Goal: Task Accomplishment & Management: Manage account settings

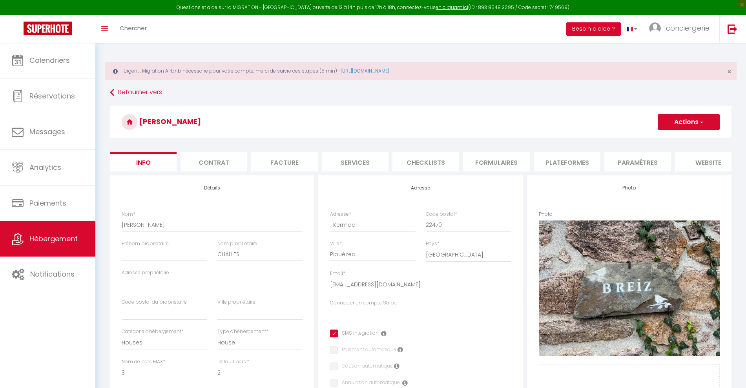
select select "houses"
select select "3"
select select "2"
select select "1"
select select "2"
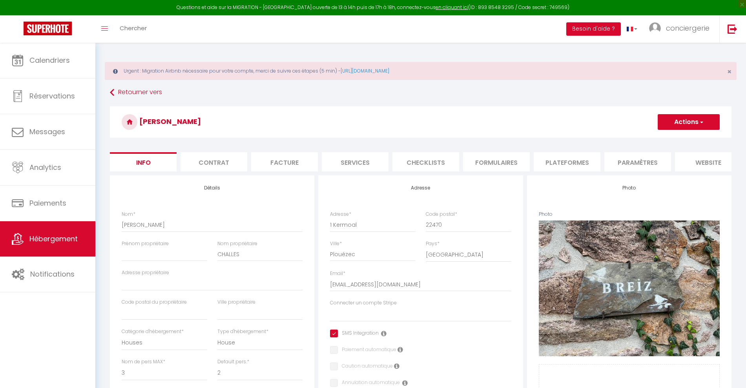
select select "17:00"
select select "09:30"
select select "30"
select select "120"
select select "28"
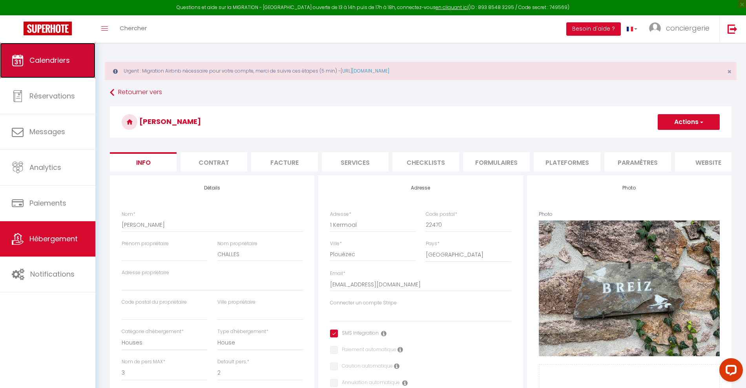
click at [54, 62] on span "Calendriers" at bounding box center [49, 60] width 40 height 10
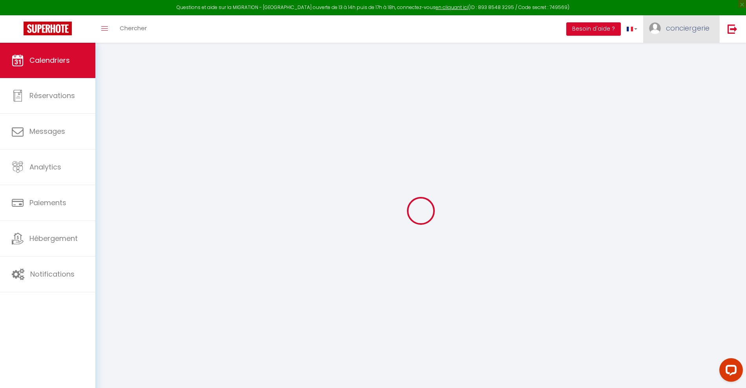
click at [686, 20] on link "conciergerie" at bounding box center [681, 28] width 76 height 27
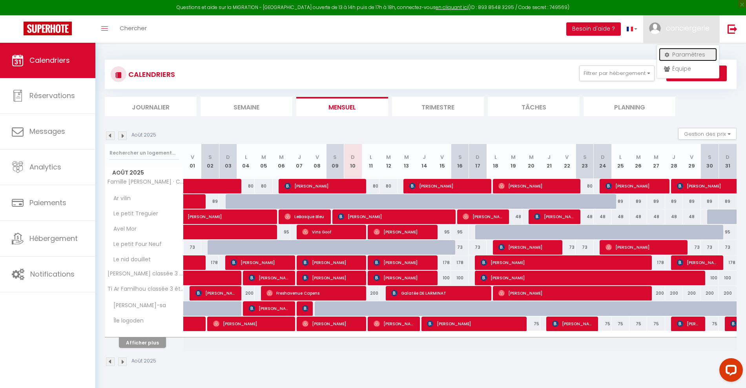
click at [682, 56] on link "Paramètres" at bounding box center [687, 54] width 58 height 13
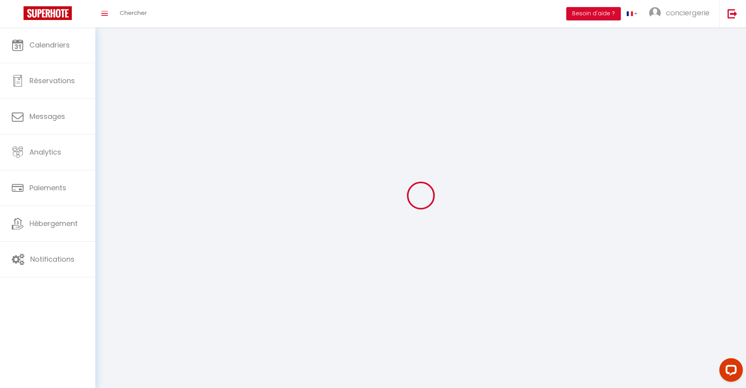
type input "conciergerie"
type input "Covex"
type input "0612401287"
type input "[STREET_ADDRESS][PERSON_NAME]"
type input "22500"
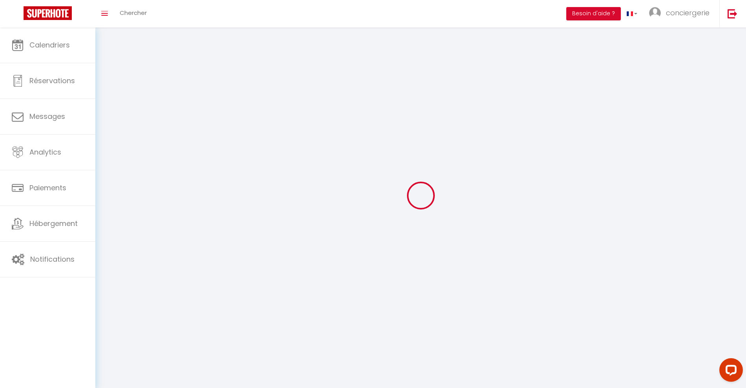
type input "Paimpol"
type input "6QXGP7ehk4FyEe8tjKZ0IyDB9"
type input "CVqfifgSRUCRe292JAy6VyRMk"
type input "[URL][DOMAIN_NAME]"
select select "28"
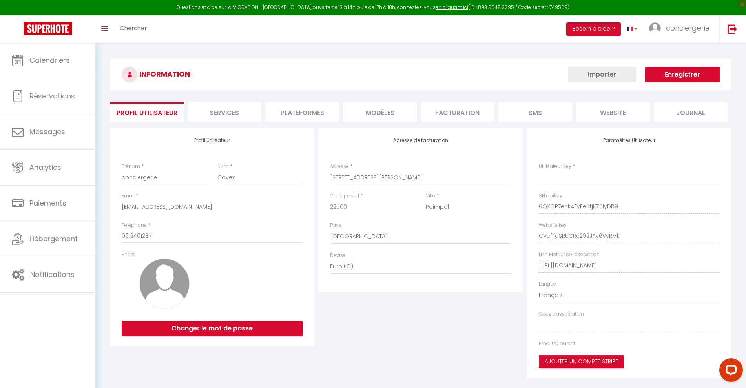
type input "6QXGP7ehk4FyEe8tjKZ0IyDB9"
type input "CVqfifgSRUCRe292JAy6VyRMk"
type input "[URL][DOMAIN_NAME]"
select select "fr"
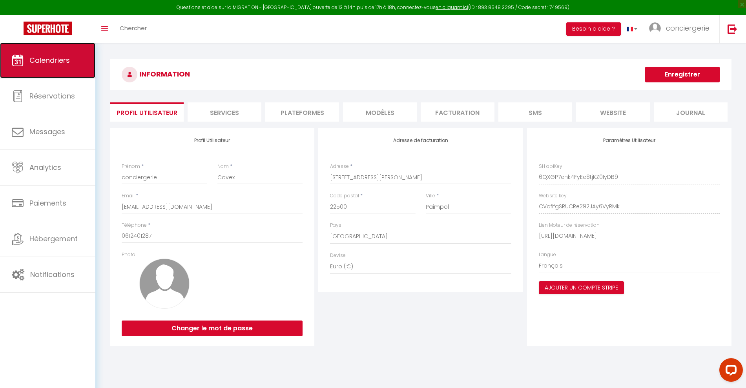
click at [52, 60] on span "Calendriers" at bounding box center [49, 60] width 40 height 10
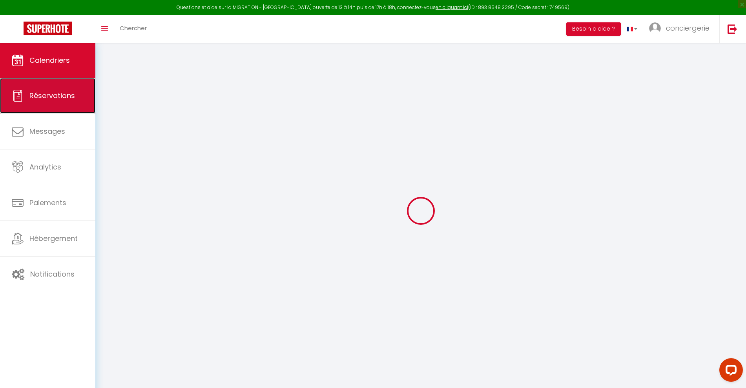
click at [45, 95] on span "Réservations" at bounding box center [51, 96] width 45 height 10
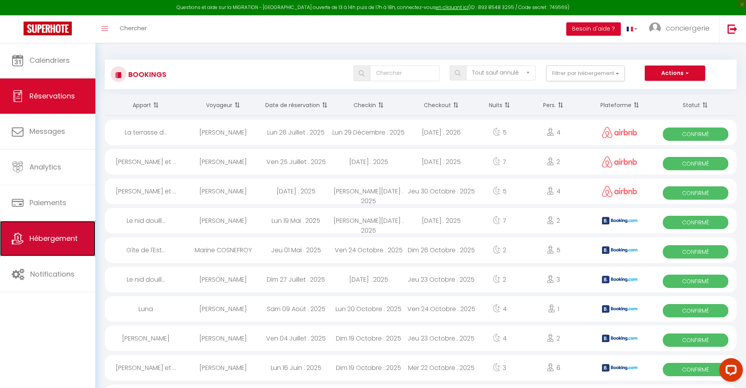
click at [61, 229] on link "Hébergement" at bounding box center [47, 238] width 95 height 35
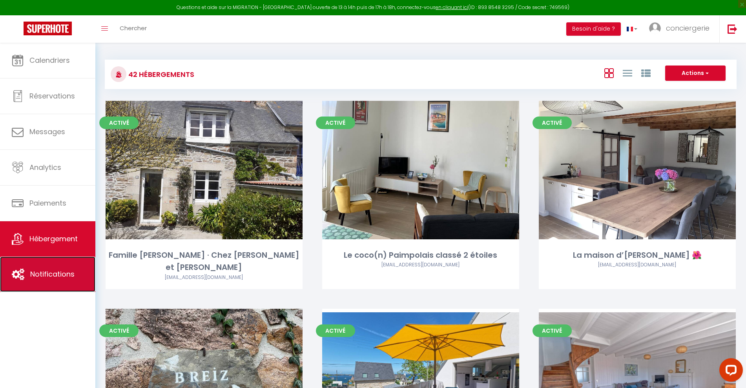
click at [63, 272] on span "Notifications" at bounding box center [52, 274] width 44 height 10
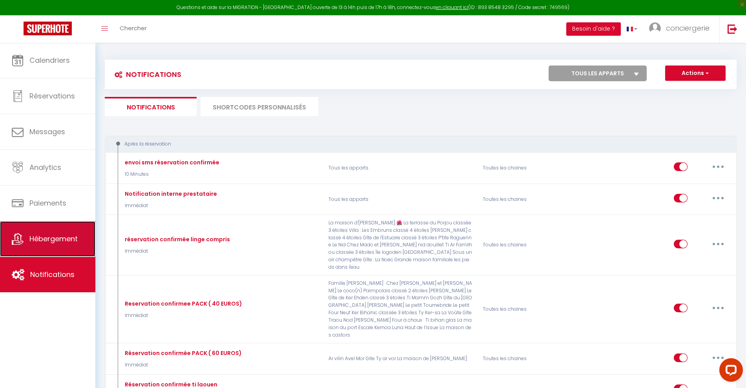
click at [53, 242] on span "Hébergement" at bounding box center [53, 239] width 48 height 10
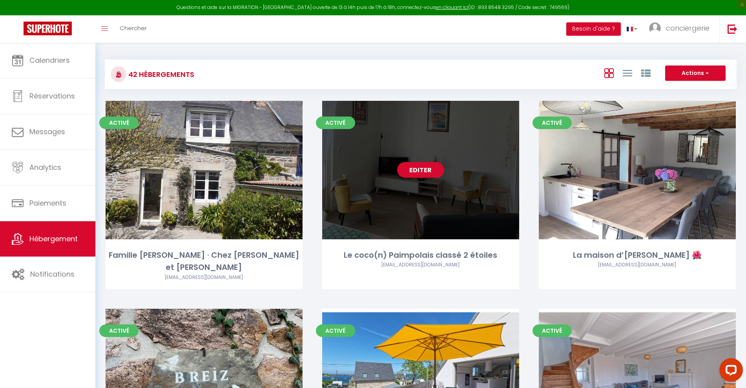
click at [428, 169] on link "Editer" at bounding box center [420, 170] width 47 height 16
select select "3"
select select "2"
select select "1"
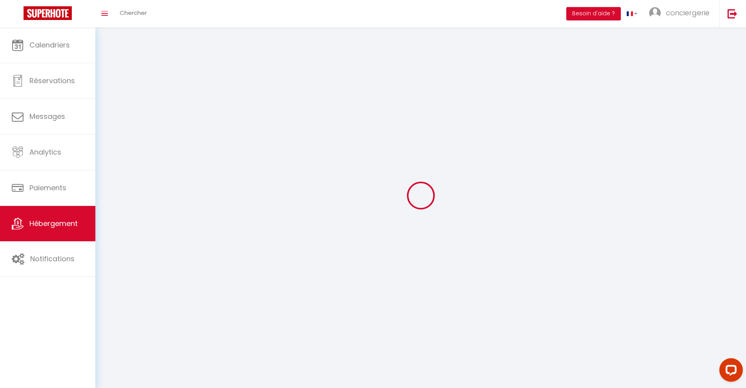
select select
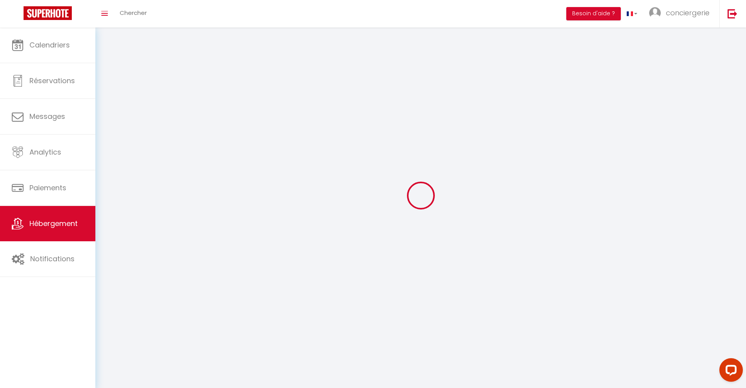
select select
checkbox input "false"
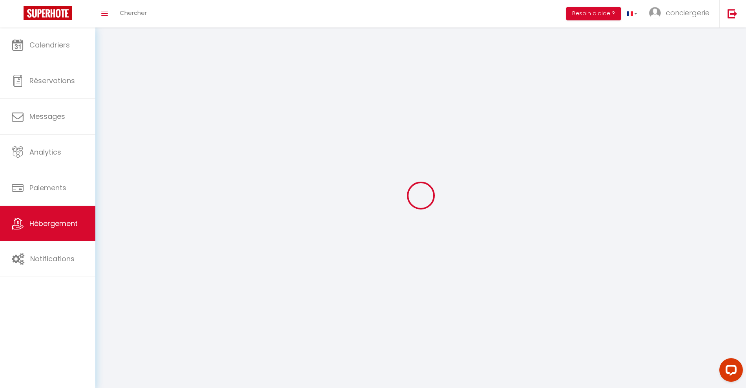
checkbox input "false"
select select
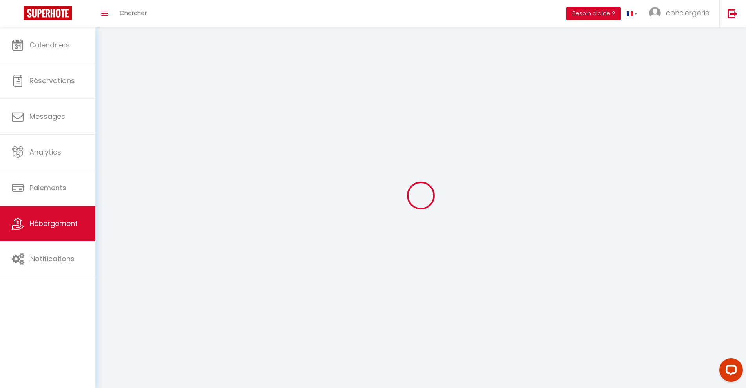
select select
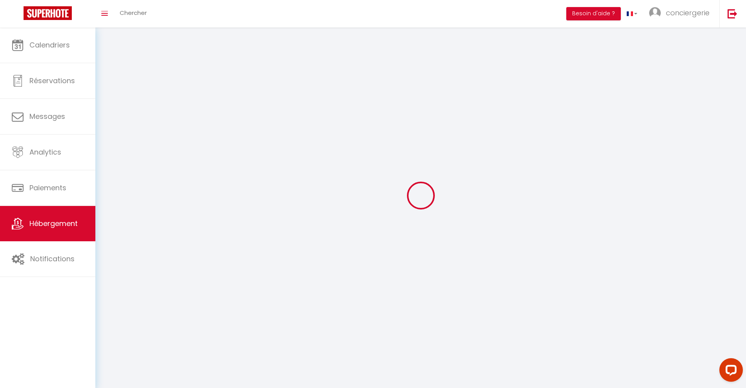
select select
checkbox input "false"
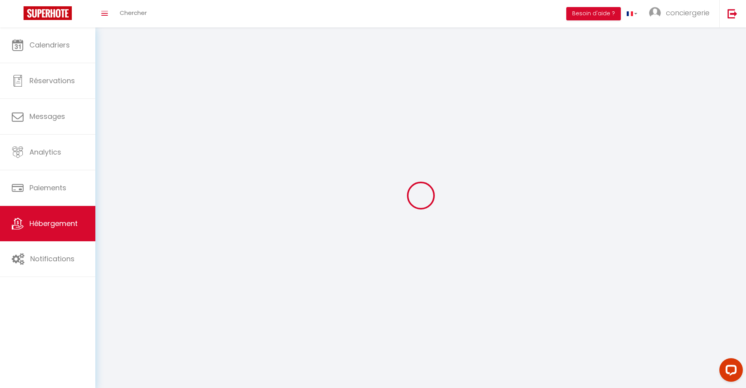
select select
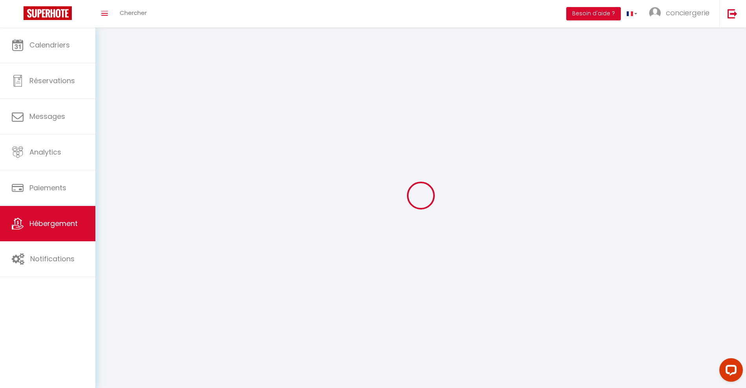
select select
checkbox input "false"
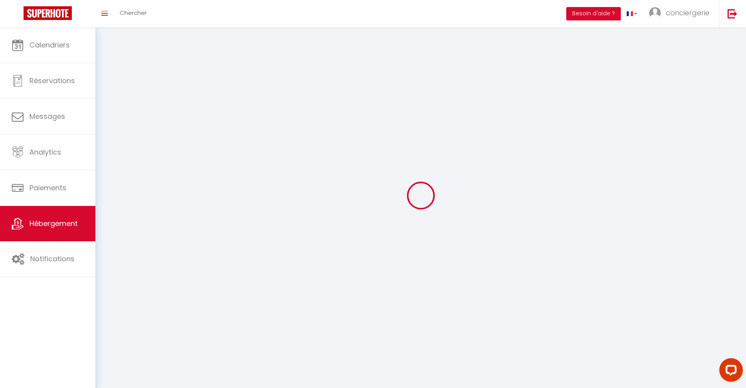
checkbox input "false"
select select
select select "28"
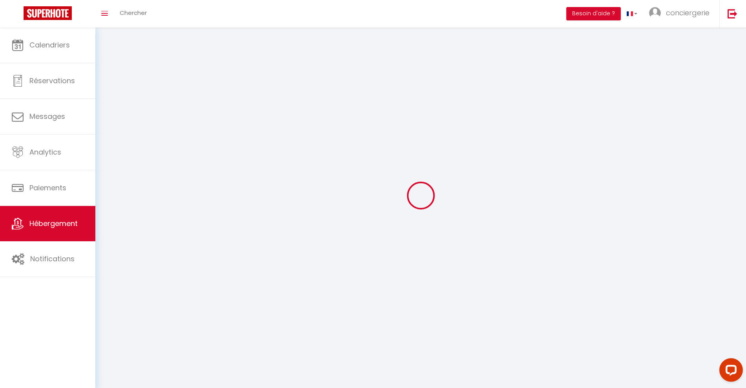
select select
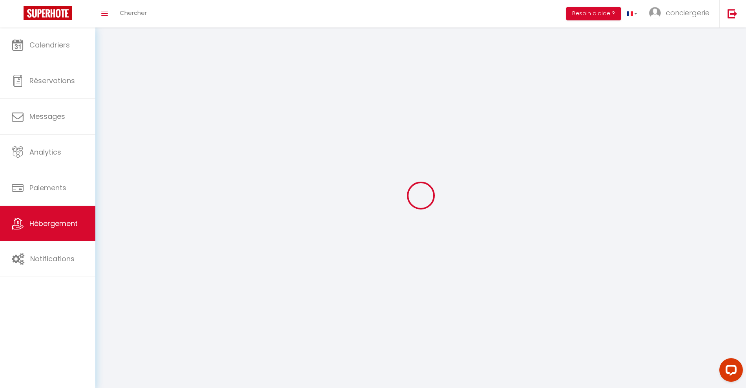
select select
checkbox input "false"
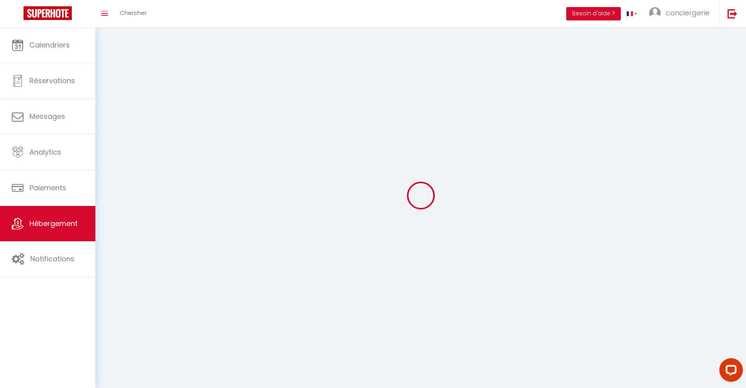
select select
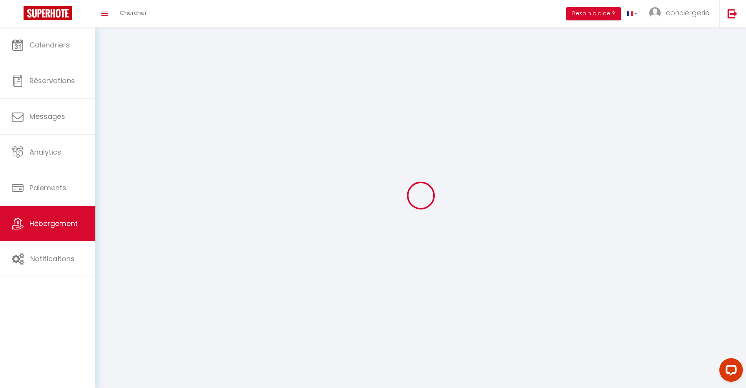
select select
checkbox input "false"
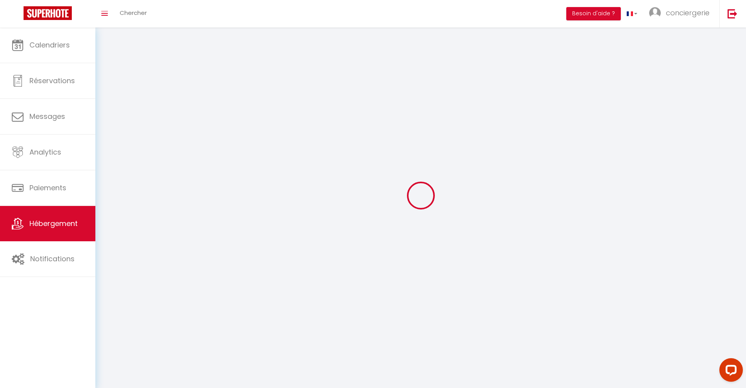
checkbox input "false"
select select
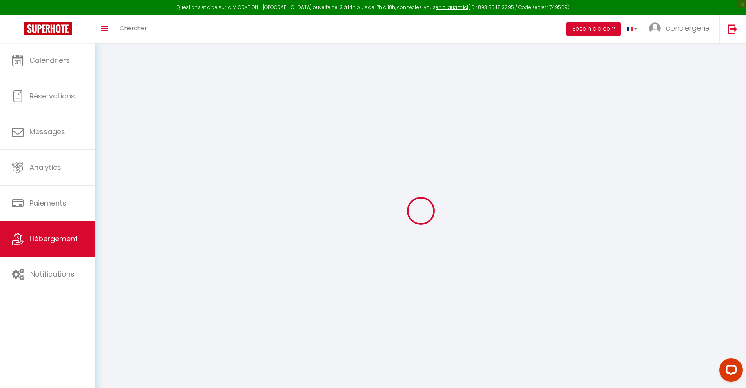
select select
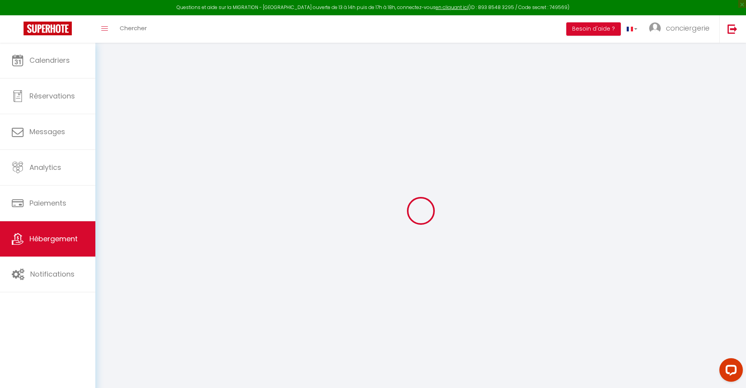
select select
checkbox input "false"
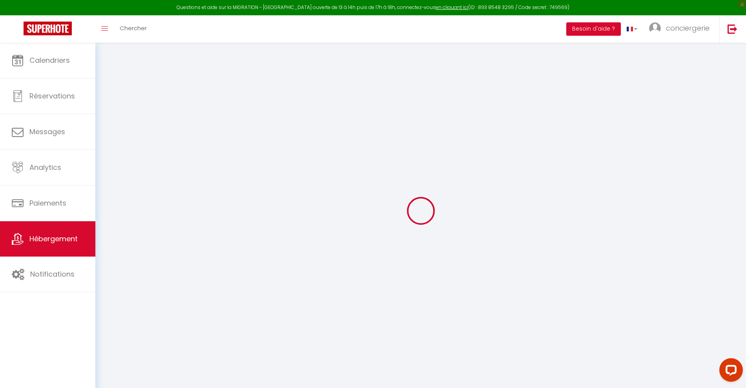
select select
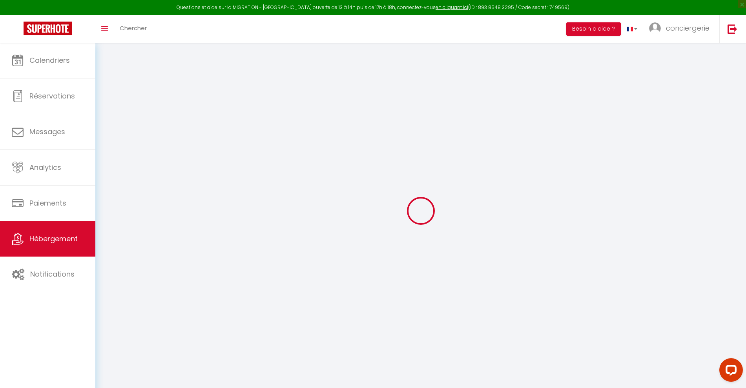
select select
checkbox input "false"
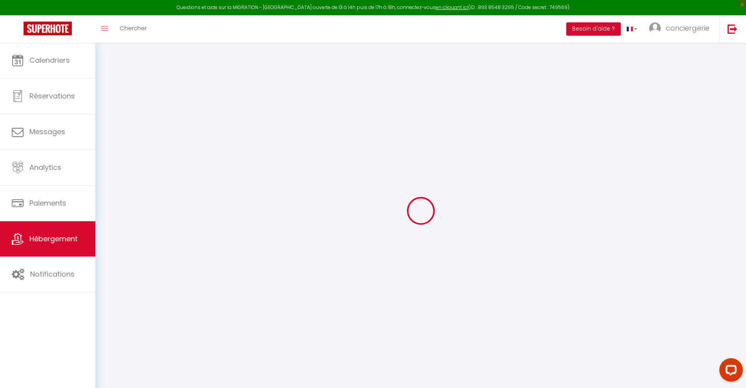
checkbox input "false"
select select
type input "Le coco(n) Paimpolais classé 2 étoiles"
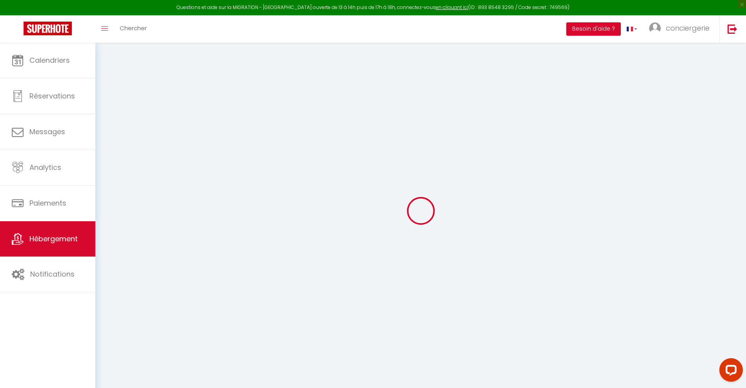
type input "HOURDILLE"
select select "2"
type input "80"
type input "20"
type input "42"
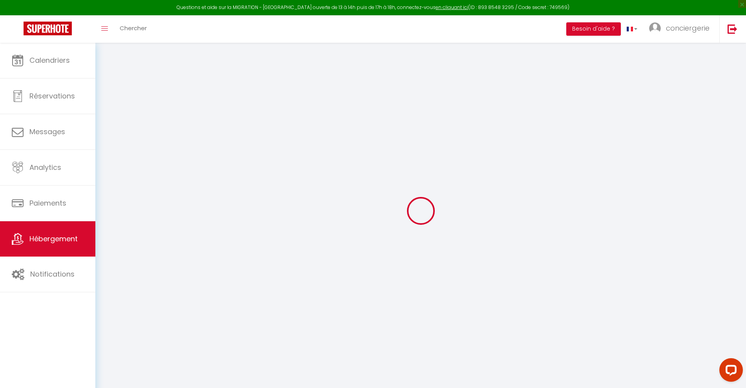
select select
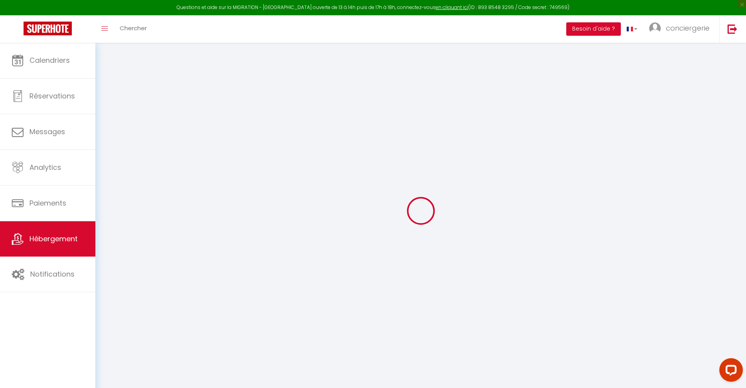
type input "[STREET_ADDRESS][PERSON_NAME]"
type input "22500"
type input "Paimpol"
type input "[EMAIL_ADDRESS][DOMAIN_NAME]"
select select
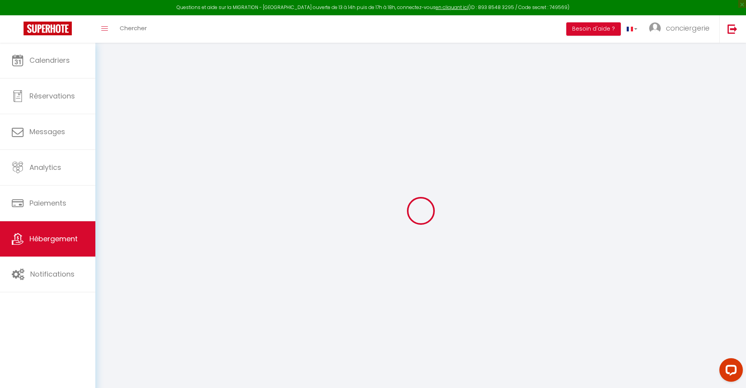
checkbox input "true"
checkbox input "false"
type input "0"
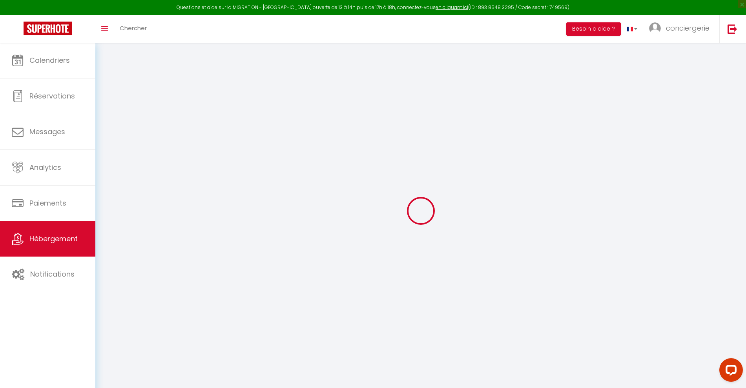
type input "0"
select select
checkbox input "true"
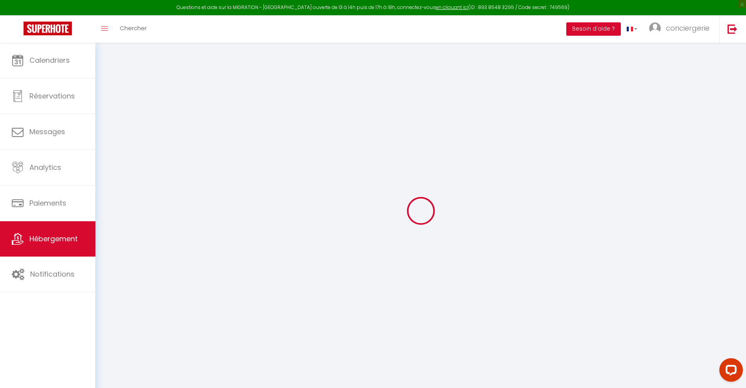
checkbox input "false"
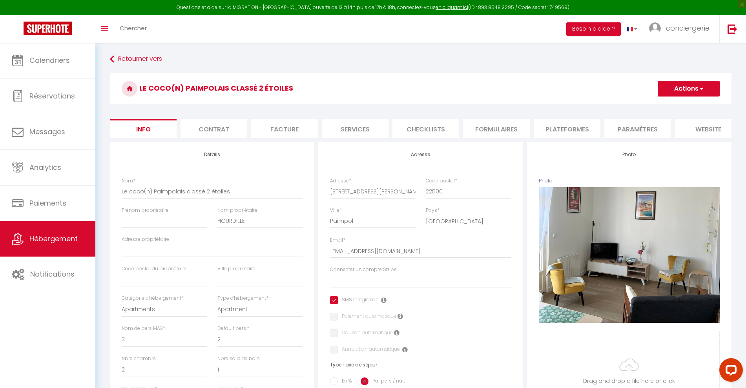
click at [715, 132] on li "website" at bounding box center [708, 128] width 67 height 19
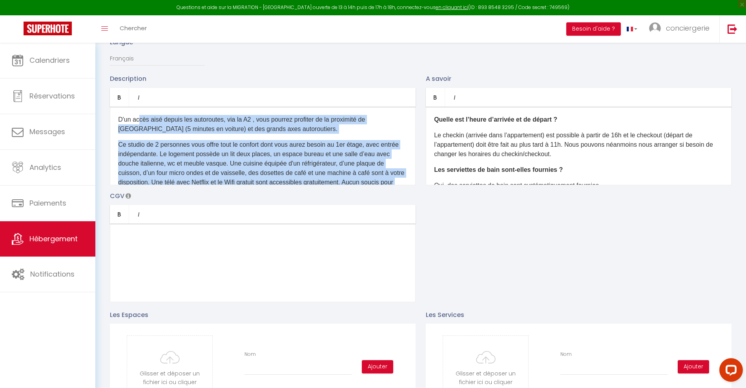
drag, startPoint x: 138, startPoint y: 128, endPoint x: 320, endPoint y: 189, distance: 192.0
click at [320, 185] on div "D'un accès aisé depuis les autoroutes, via la A2 , vous pourrez profiter de la …" at bounding box center [262, 146] width 305 height 78
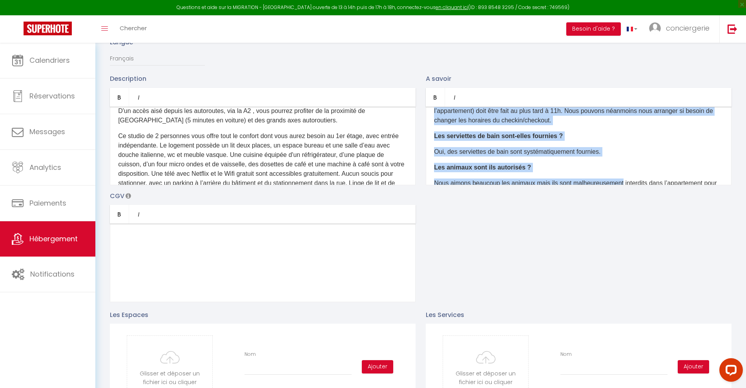
scroll to position [65, 0]
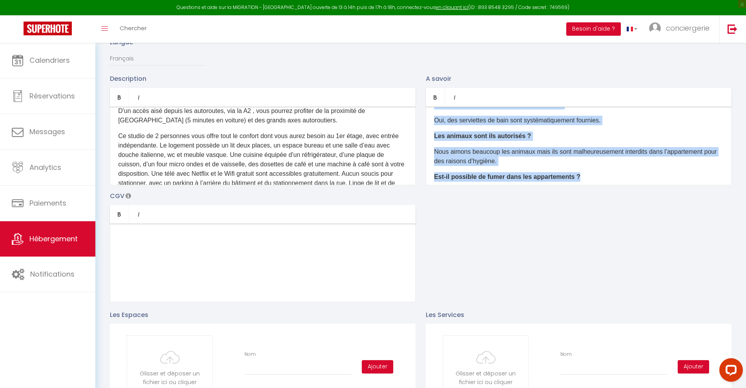
drag, startPoint x: 440, startPoint y: 128, endPoint x: 620, endPoint y: 193, distance: 191.0
click at [620, 193] on div "Description Bold Italic Rich text editor D'un accès aisé depuis les autoroutes,…" at bounding box center [420, 188] width 631 height 228
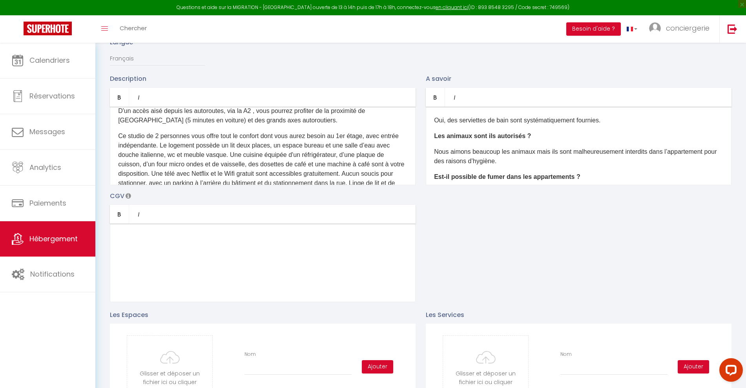
click at [238, 252] on div at bounding box center [262, 263] width 305 height 78
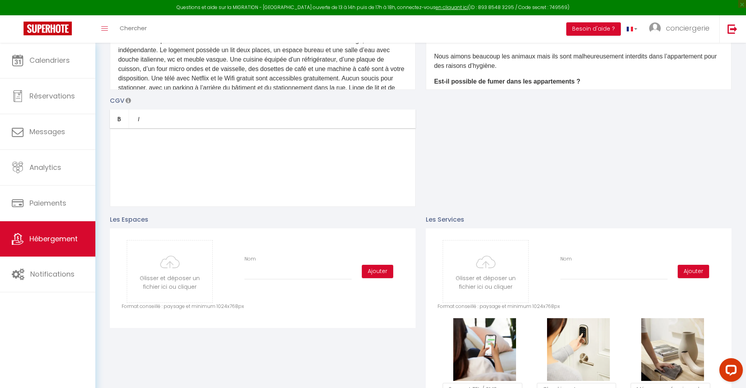
scroll to position [0, 0]
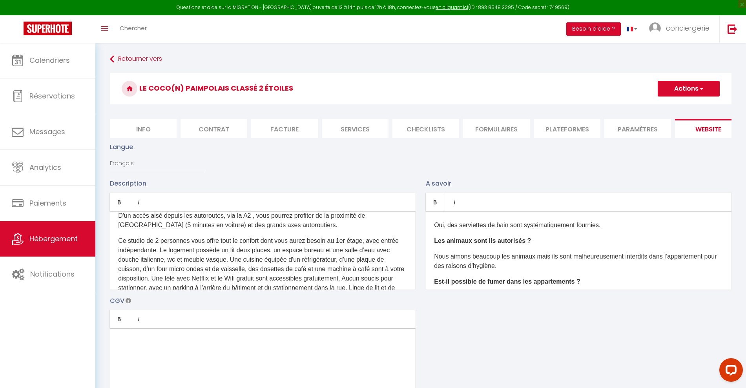
click at [144, 125] on li "Info" at bounding box center [143, 128] width 67 height 19
select select
checkbox input "true"
checkbox input "false"
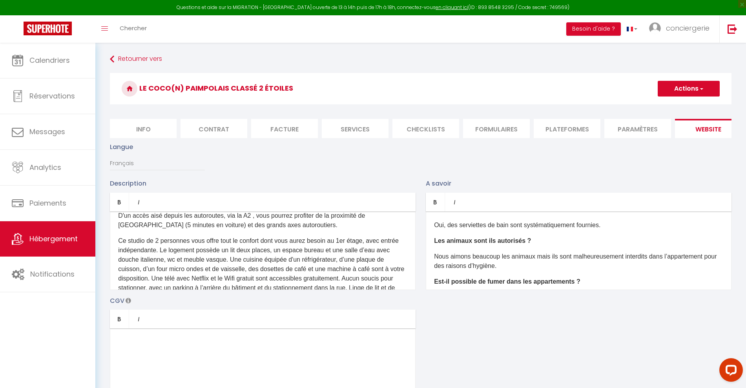
checkbox input "false"
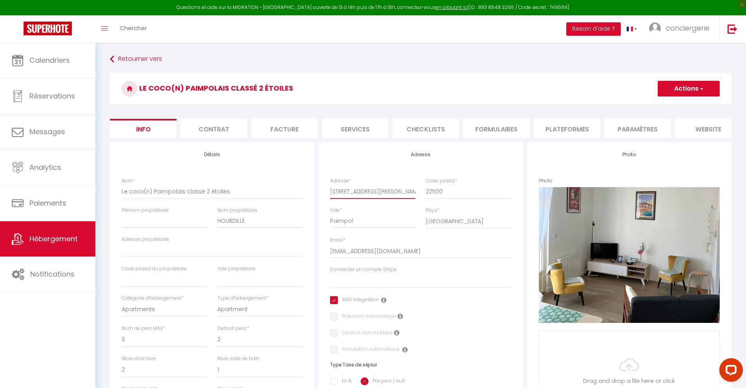
click at [332, 198] on input "[STREET_ADDRESS][PERSON_NAME]" at bounding box center [372, 191] width 85 height 14
click at [693, 133] on li "website" at bounding box center [708, 128] width 67 height 19
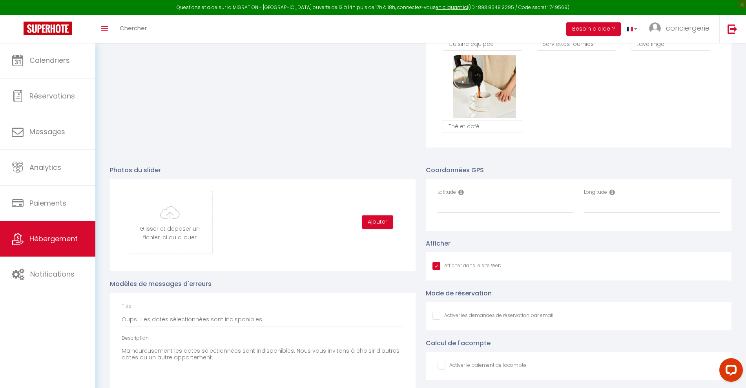
scroll to position [709, 0]
click at [447, 213] on input "Latitude" at bounding box center [505, 206] width 136 height 14
paste input "48.7763558,-3.051546"
type input "48.7763558,-3.051546"
click at [624, 212] on input "Longitude" at bounding box center [652, 206] width 136 height 14
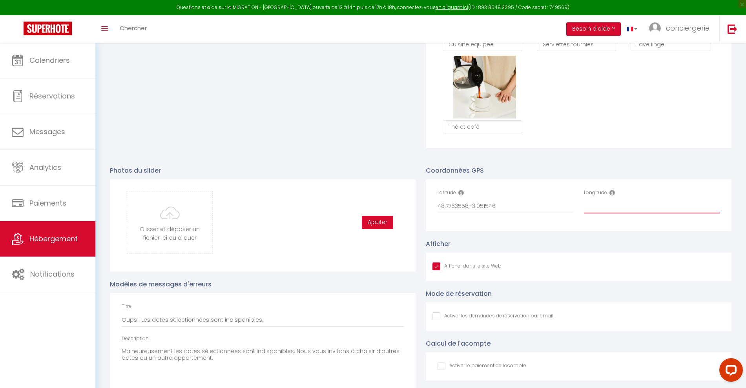
paste input "48.7763558,-3.051546"
click at [615, 213] on input "48.7763558,-3.051546" at bounding box center [652, 206] width 136 height 14
type input "-3.051546"
click at [500, 211] on input "48.7763558,-3.051546" at bounding box center [505, 206] width 136 height 14
drag, startPoint x: 500, startPoint y: 211, endPoint x: 470, endPoint y: 213, distance: 30.7
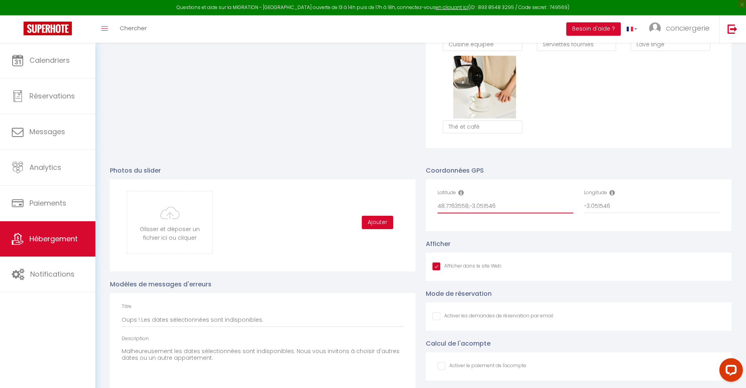
click at [470, 213] on input "48.7763558,-3.051546" at bounding box center [505, 206] width 136 height 14
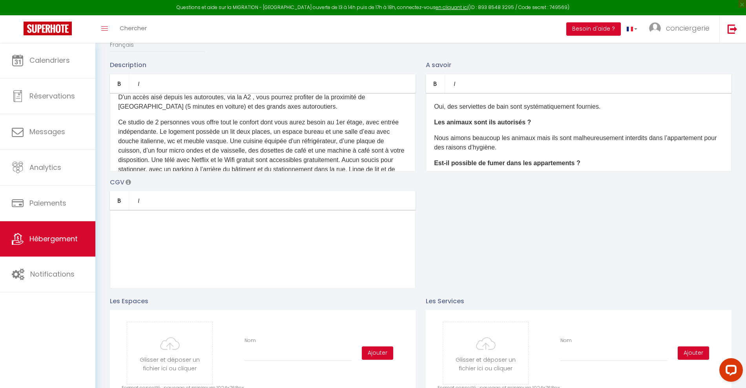
scroll to position [0, 0]
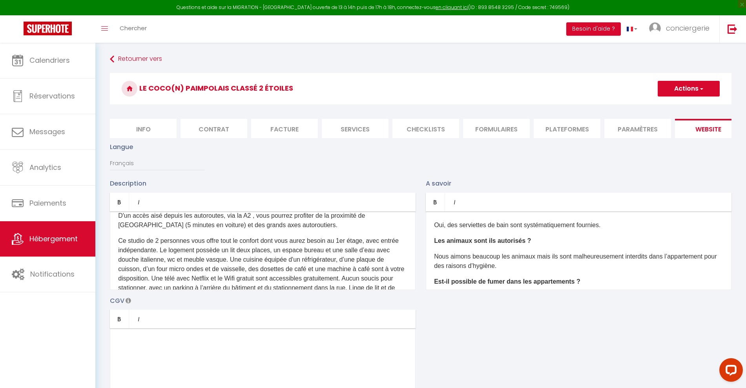
type input "48.7763558"
click at [700, 87] on span "button" at bounding box center [700, 89] width 5 height 8
click at [683, 107] on input "Enregistrer" at bounding box center [679, 106] width 29 height 8
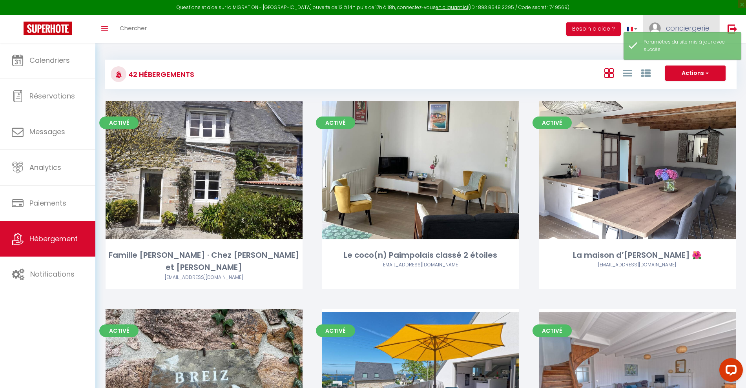
click at [680, 22] on link "conciergerie" at bounding box center [681, 28] width 76 height 27
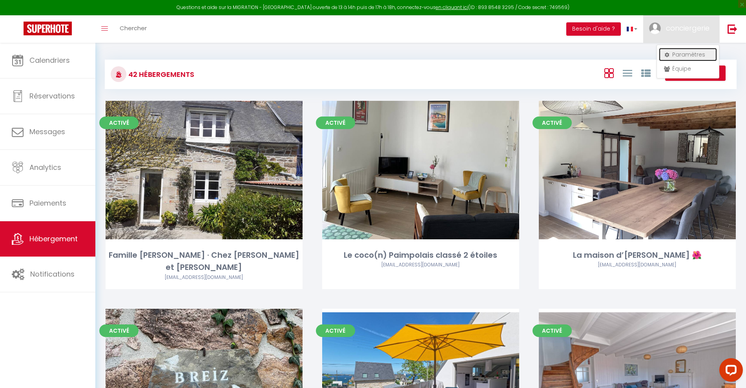
click at [685, 53] on link "Paramètres" at bounding box center [687, 54] width 58 height 13
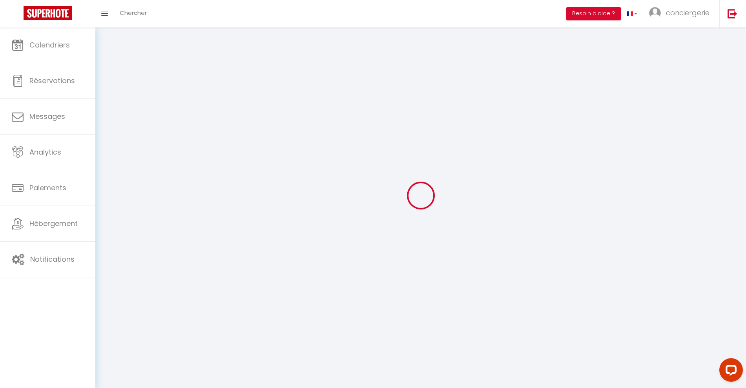
type input "conciergerie"
type input "Covex"
type input "0612401287"
type input "[STREET_ADDRESS][PERSON_NAME]"
type input "22500"
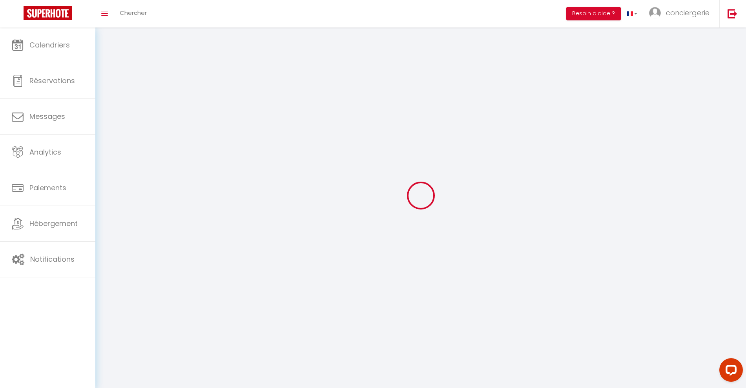
type input "Paimpol"
type input "6QXGP7ehk4FyEe8tjKZ0IyDB9"
type input "CVqfifgSRUCRe292JAy6VyRMk"
type input "[URL][DOMAIN_NAME]"
select select "28"
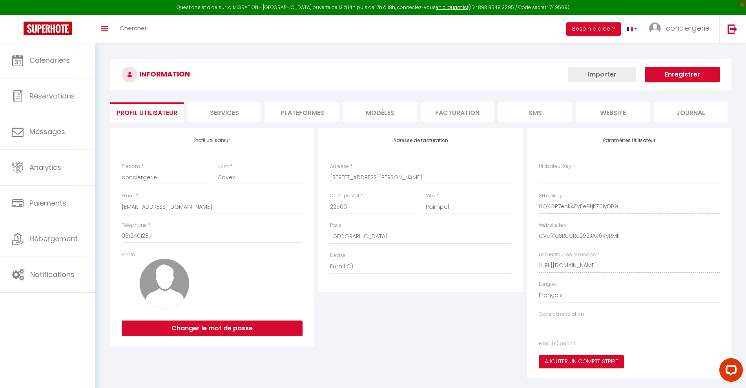
type input "6QXGP7ehk4FyEe8tjKZ0IyDB9"
type input "CVqfifgSRUCRe292JAy6VyRMk"
type input "[URL][DOMAIN_NAME]"
select select "fr"
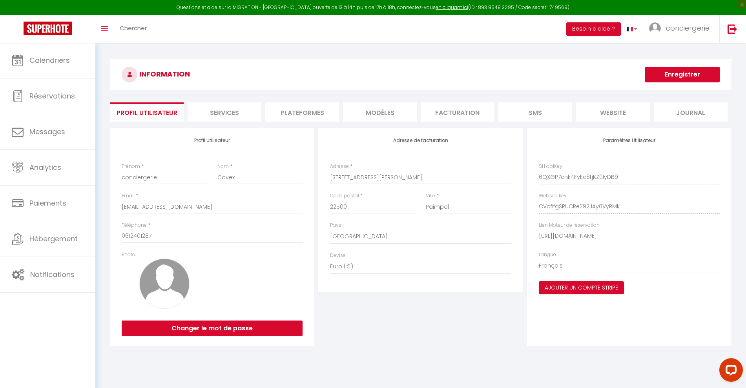
click at [416, 58] on div "INFORMATION Enregistrer Profil Utilisateur Services Plateformes MODÈLES Factura…" at bounding box center [420, 205] width 650 height 325
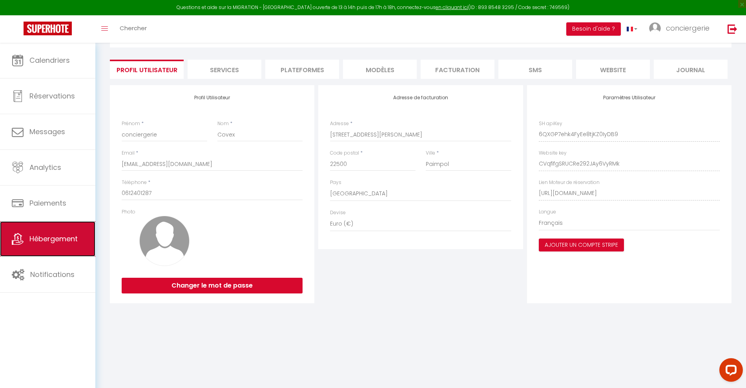
click at [65, 242] on span "Hébergement" at bounding box center [53, 239] width 48 height 10
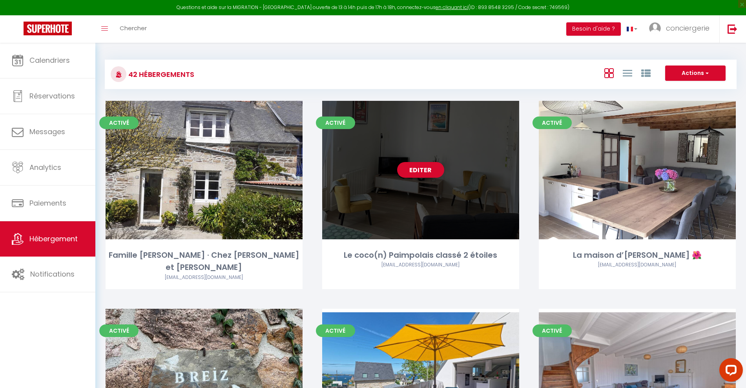
click at [435, 185] on div "Editer" at bounding box center [420, 170] width 197 height 138
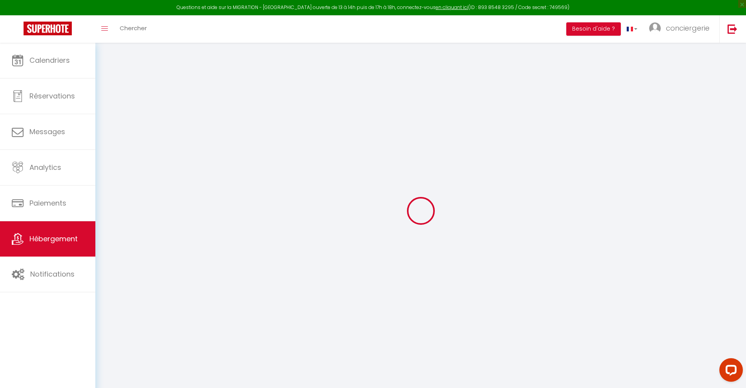
select select
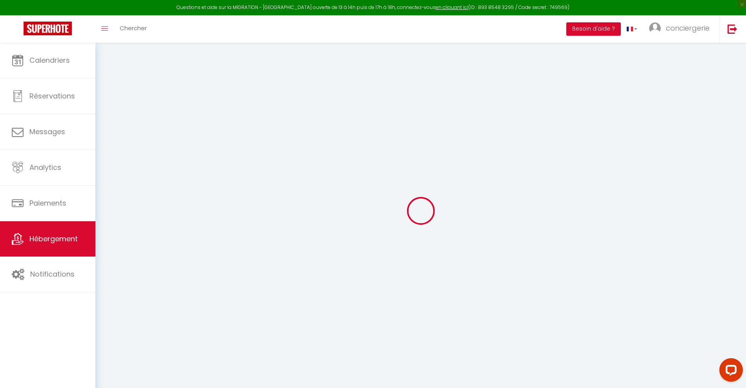
select select
checkbox input "false"
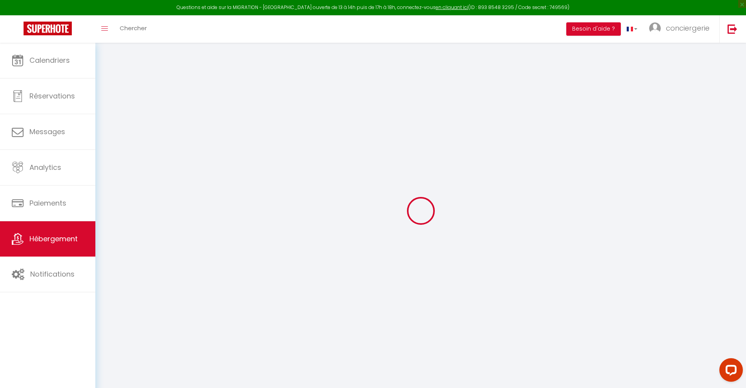
select select
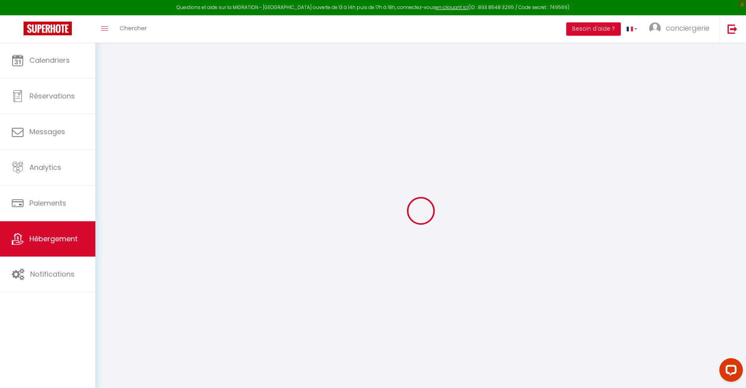
select select
checkbox input "false"
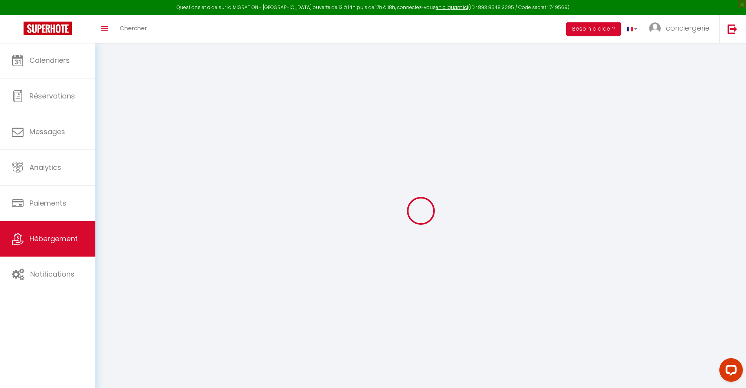
checkbox input "false"
select select
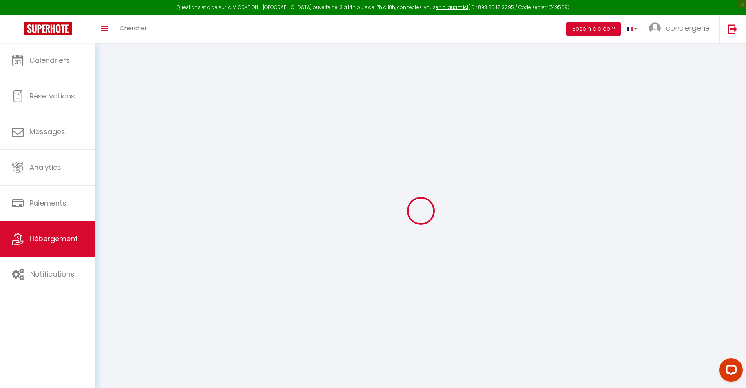
select select
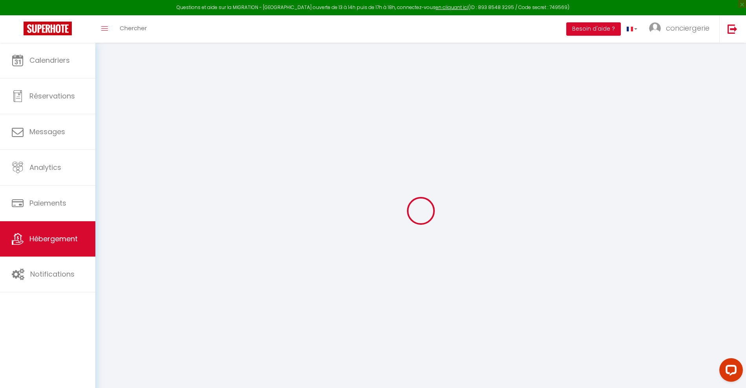
checkbox input "false"
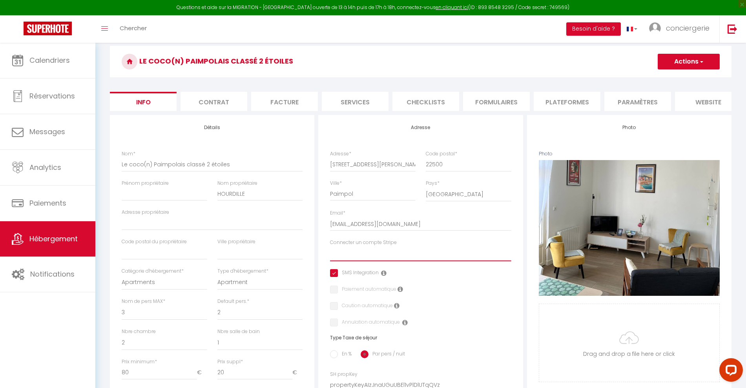
click at [395, 261] on select "Connecter un compte Stripe" at bounding box center [420, 253] width 181 height 15
click at [687, 32] on span "conciergerie" at bounding box center [688, 28] width 44 height 10
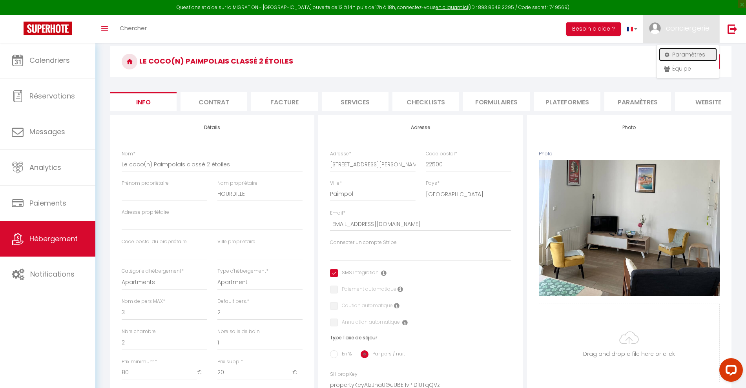
click at [685, 52] on link "Paramètres" at bounding box center [687, 54] width 58 height 13
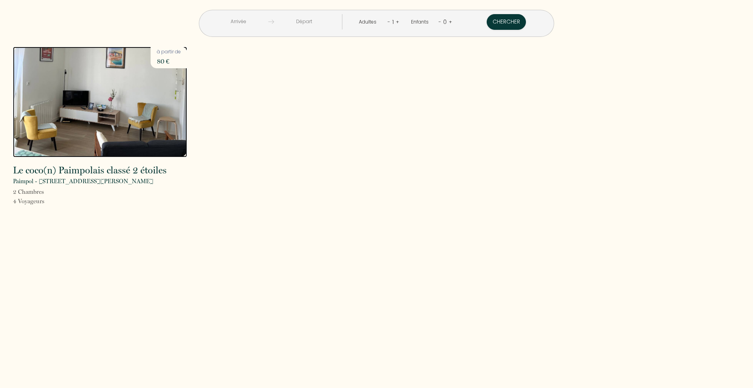
click at [104, 97] on img at bounding box center [100, 102] width 174 height 111
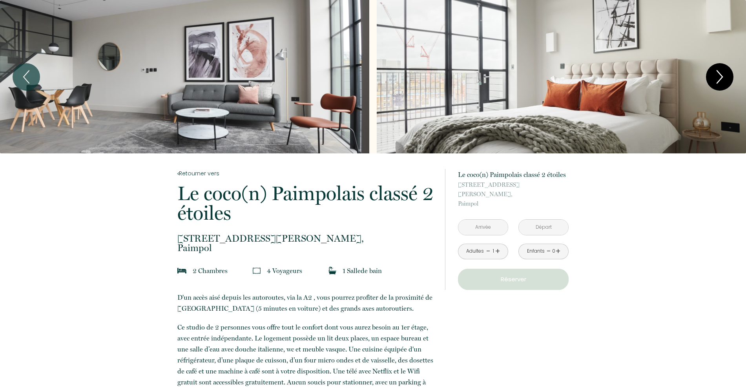
click at [718, 65] on icon "Next" at bounding box center [719, 77] width 16 height 24
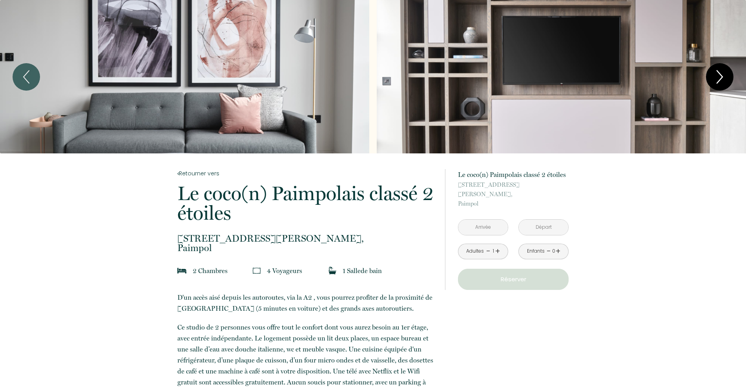
click at [718, 65] on icon "Next" at bounding box center [719, 77] width 16 height 24
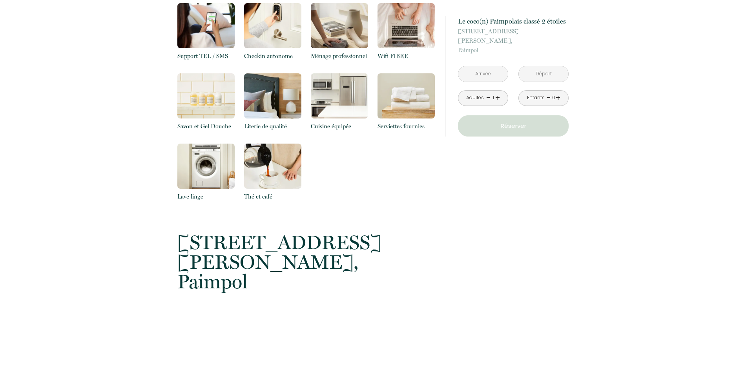
scroll to position [487, 0]
click at [484, 66] on input "text" at bounding box center [482, 73] width 49 height 15
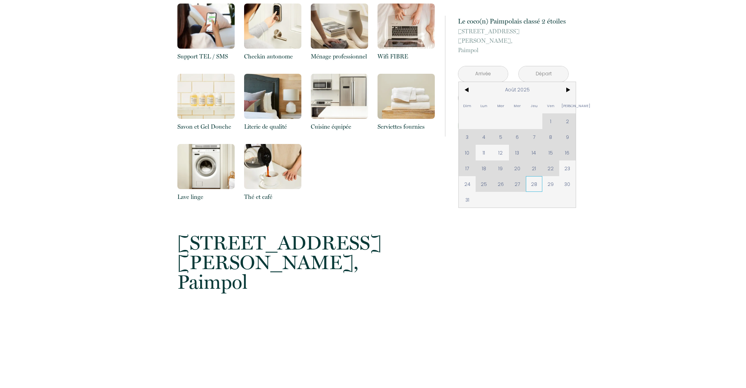
click at [532, 176] on span "28" at bounding box center [534, 184] width 17 height 16
type input "Jeu 28 Août 2025"
type input "Ven 29 Août 2025"
